Goal: Navigation & Orientation: Understand site structure

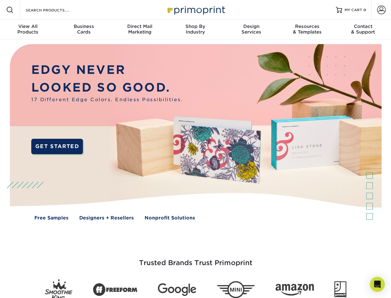
click at [196, 149] on img at bounding box center [195, 137] width 387 height 194
click at [10, 10] on span at bounding box center [9, 9] width 7 height 7
click at [382, 10] on span at bounding box center [382, 10] width 9 height 9
click at [28, 30] on div "View All Products" at bounding box center [28, 29] width 56 height 11
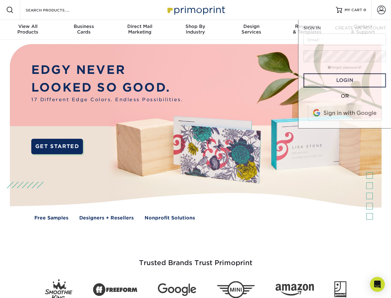
click at [84, 30] on div "Business Cards" at bounding box center [84, 29] width 56 height 11
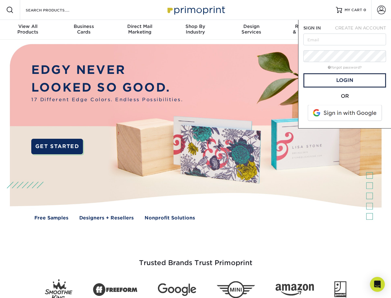
click at [140, 30] on div "Direct Mail Marketing" at bounding box center [140, 29] width 56 height 11
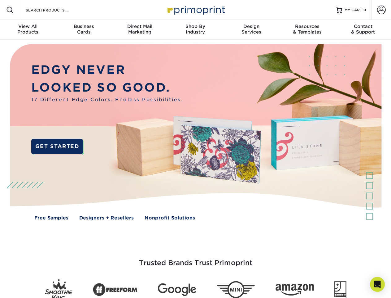
click at [196, 30] on div "Shop By Industry" at bounding box center [196, 29] width 56 height 11
click at [252, 30] on div "Design Services" at bounding box center [252, 29] width 56 height 11
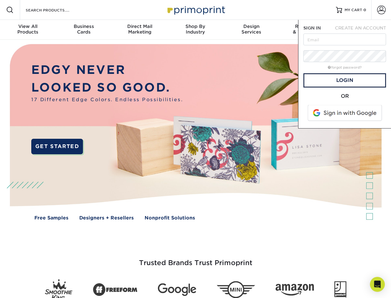
click at [307, 30] on span "SIGN IN" at bounding box center [312, 27] width 17 height 5
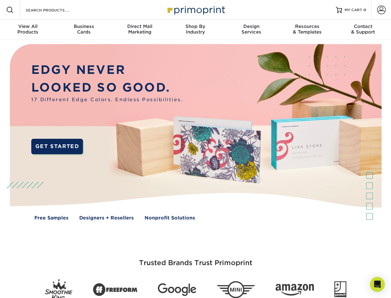
click at [364, 30] on div "Contact & Support" at bounding box center [364, 29] width 56 height 11
